Goal: Transaction & Acquisition: Subscribe to service/newsletter

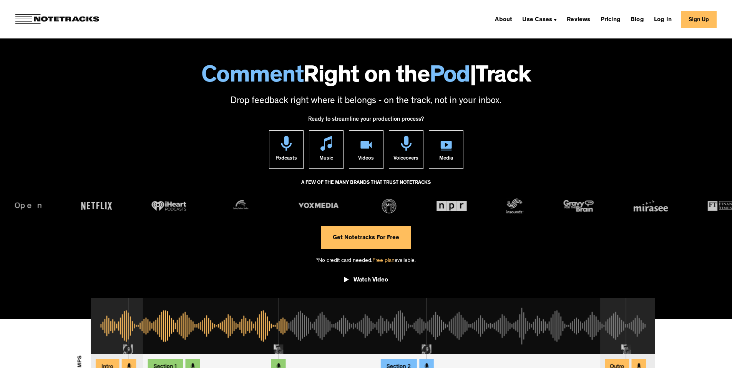
click at [374, 232] on link "Get Notetracks For Free" at bounding box center [366, 237] width 90 height 23
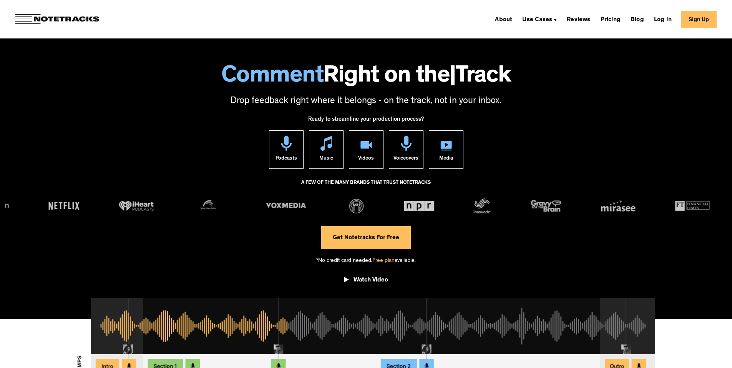
click at [381, 243] on link "Get Notetracks For Free" at bounding box center [366, 237] width 90 height 23
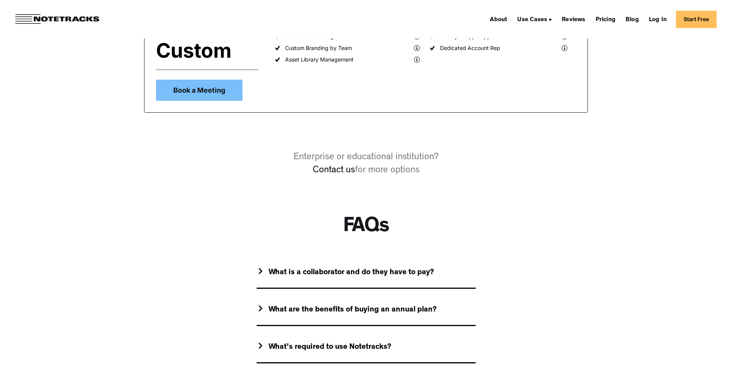
scroll to position [576, 0]
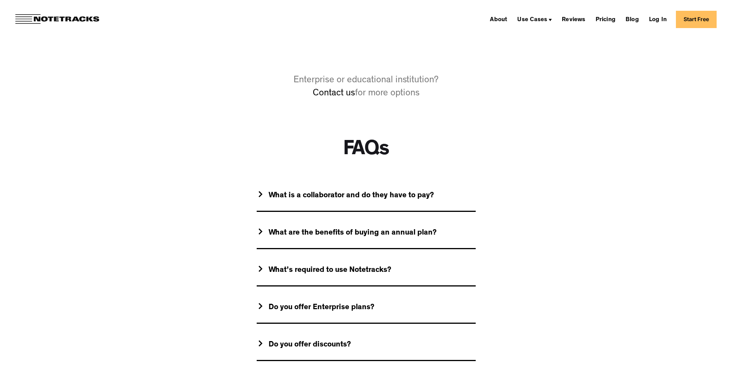
click at [289, 196] on div "What is a collaborator and do they have to pay?" at bounding box center [351, 196] width 165 height 10
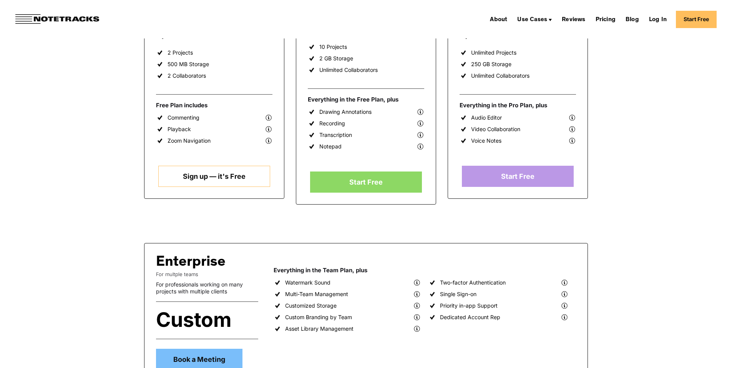
scroll to position [192, 0]
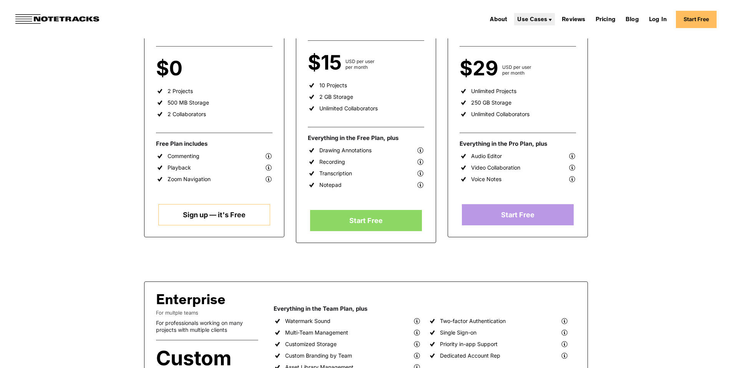
click at [547, 21] on div "Use Cases" at bounding box center [532, 20] width 30 height 6
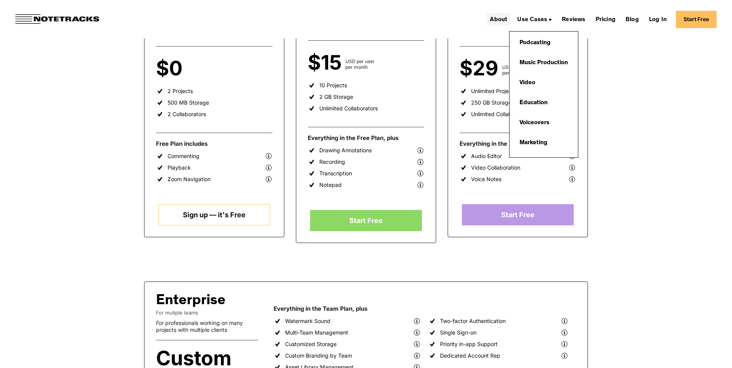
click at [509, 18] on link "About" at bounding box center [498, 19] width 23 height 12
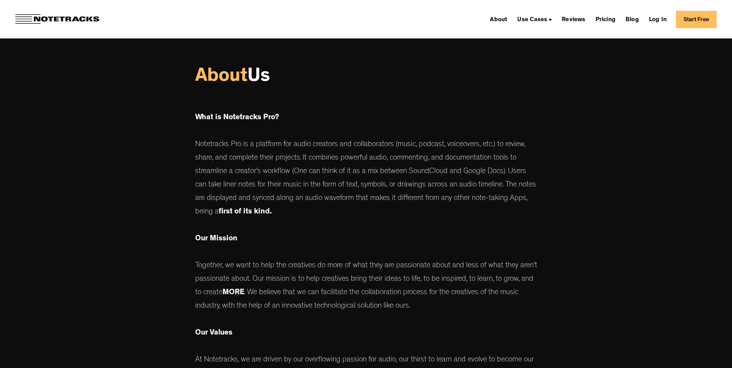
click at [315, 157] on p "What is Notetracks Pro? Notetracks Pro is a platform for audio creators and col…" at bounding box center [366, 298] width 342 height 406
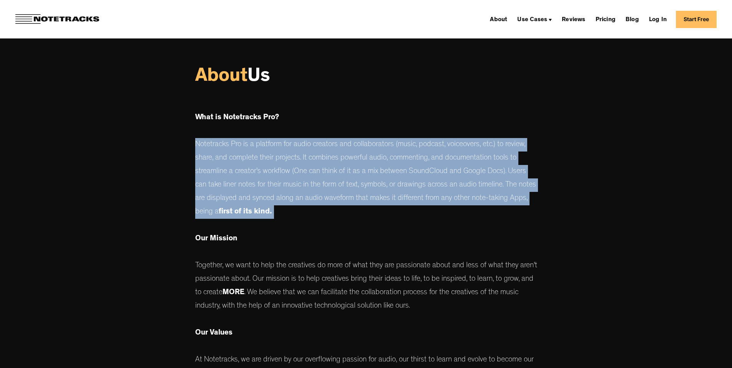
click at [315, 157] on p "What is Notetracks Pro? Notetracks Pro is a platform for audio creators and col…" at bounding box center [366, 298] width 342 height 406
click at [666, 24] on link "Log In" at bounding box center [658, 19] width 24 height 12
